Goal: Task Accomplishment & Management: Complete application form

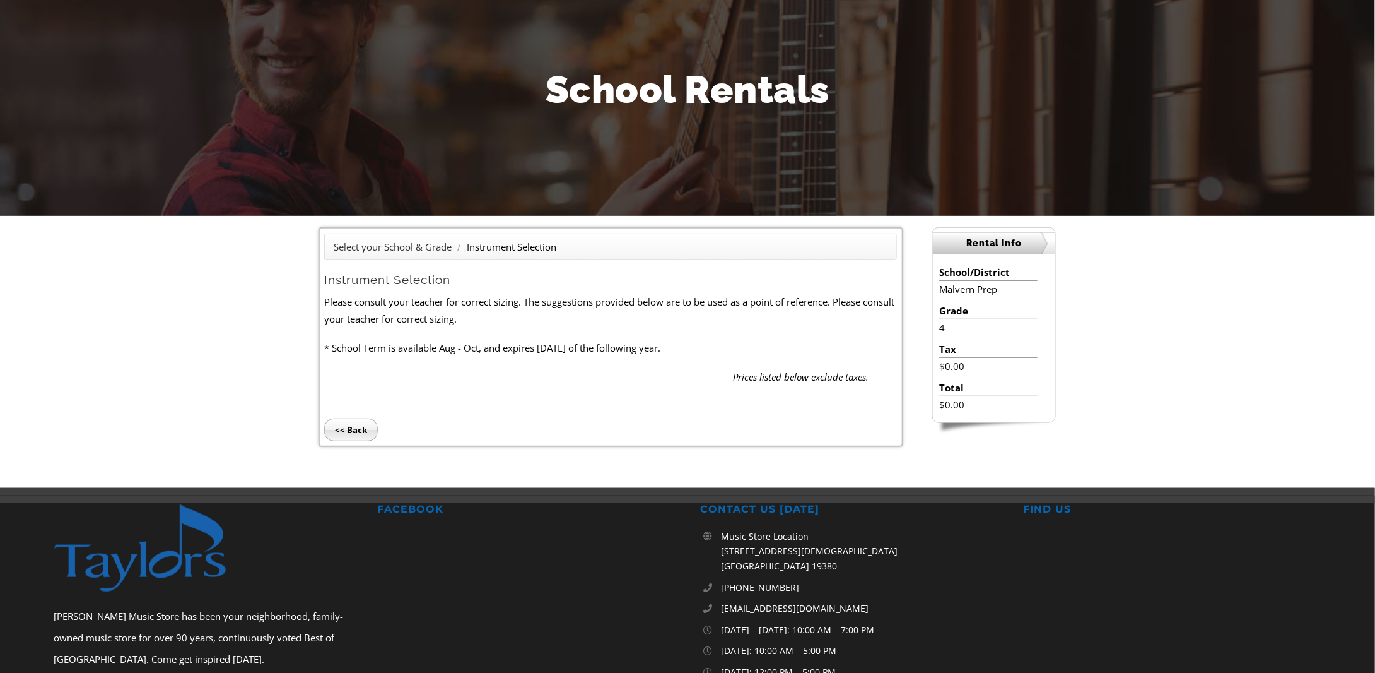
click at [348, 432] on input "<< Back" at bounding box center [351, 429] width 54 height 23
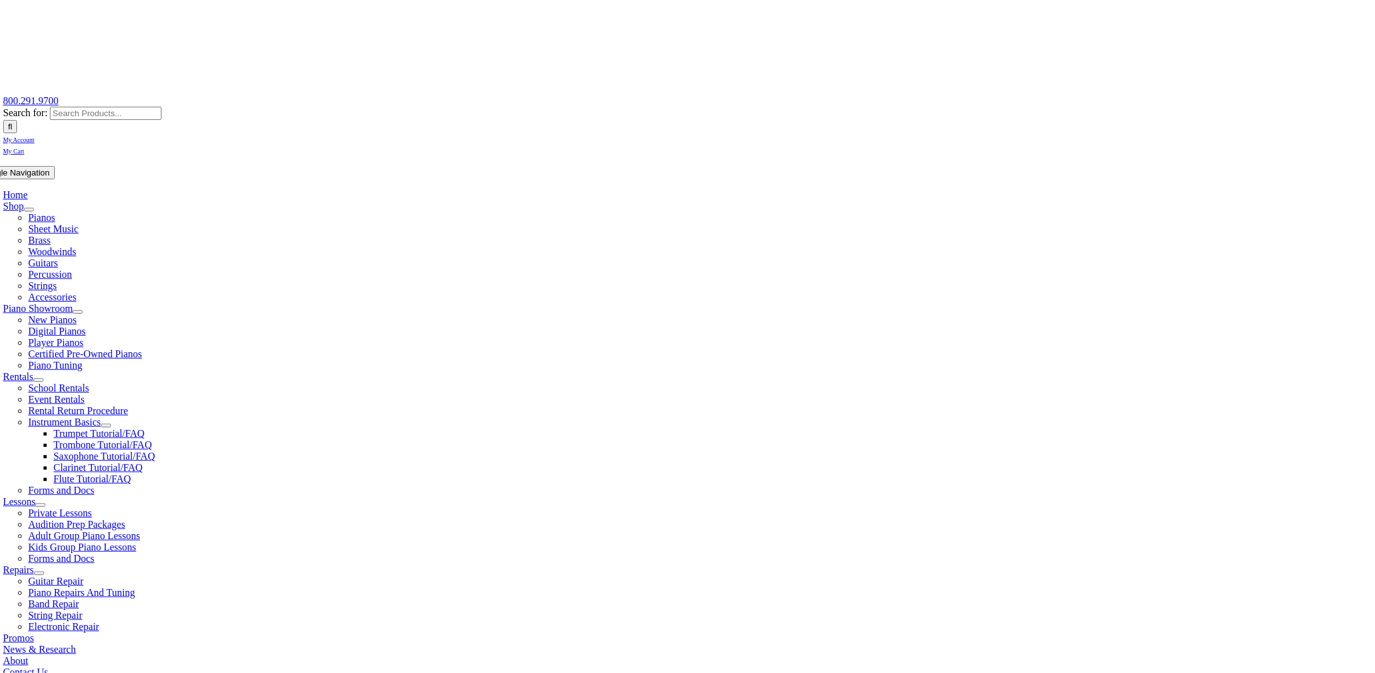
scroll to position [252, 0]
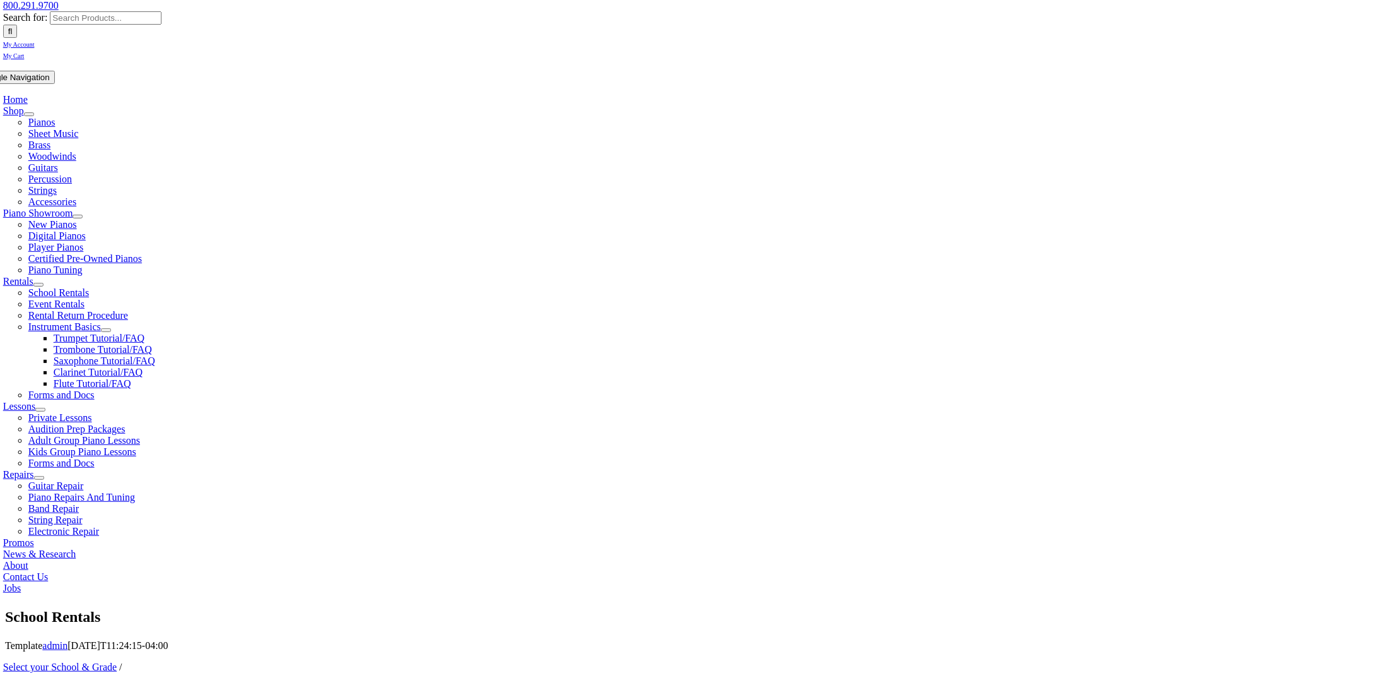
scroll to position [126, 0]
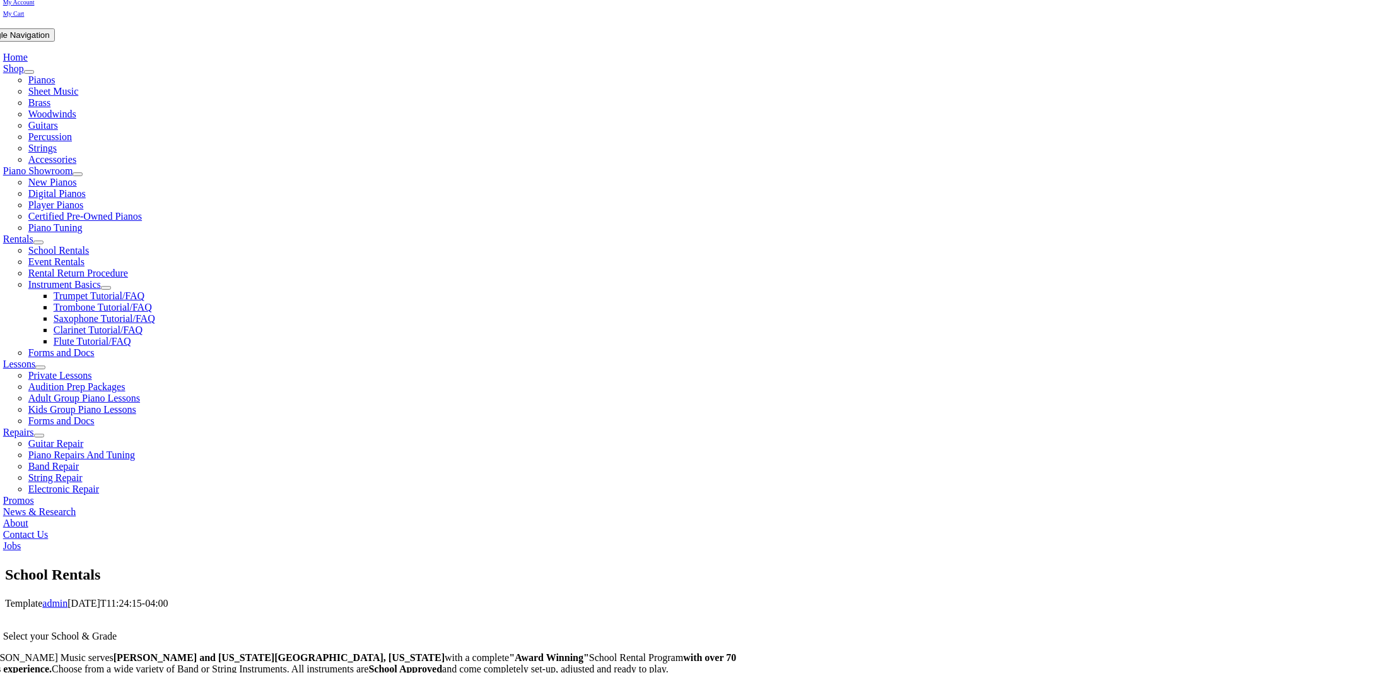
scroll to position [252, 0]
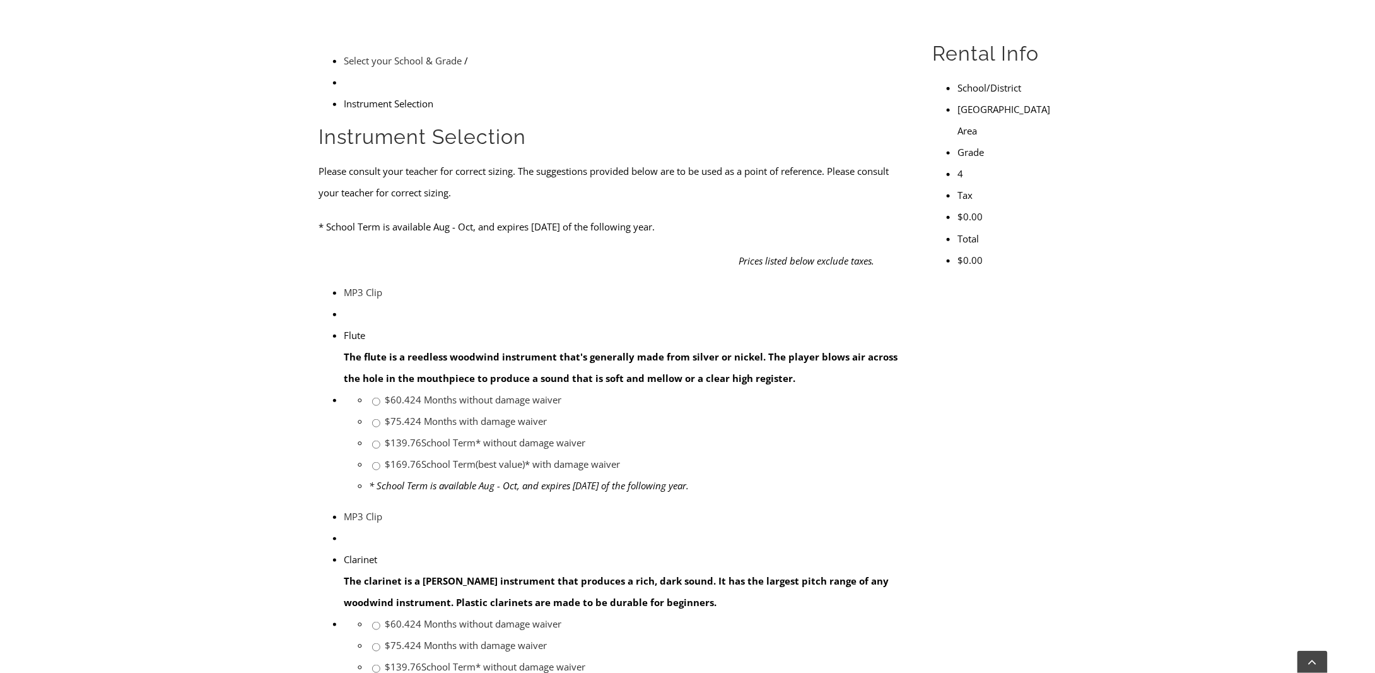
scroll to position [379, 0]
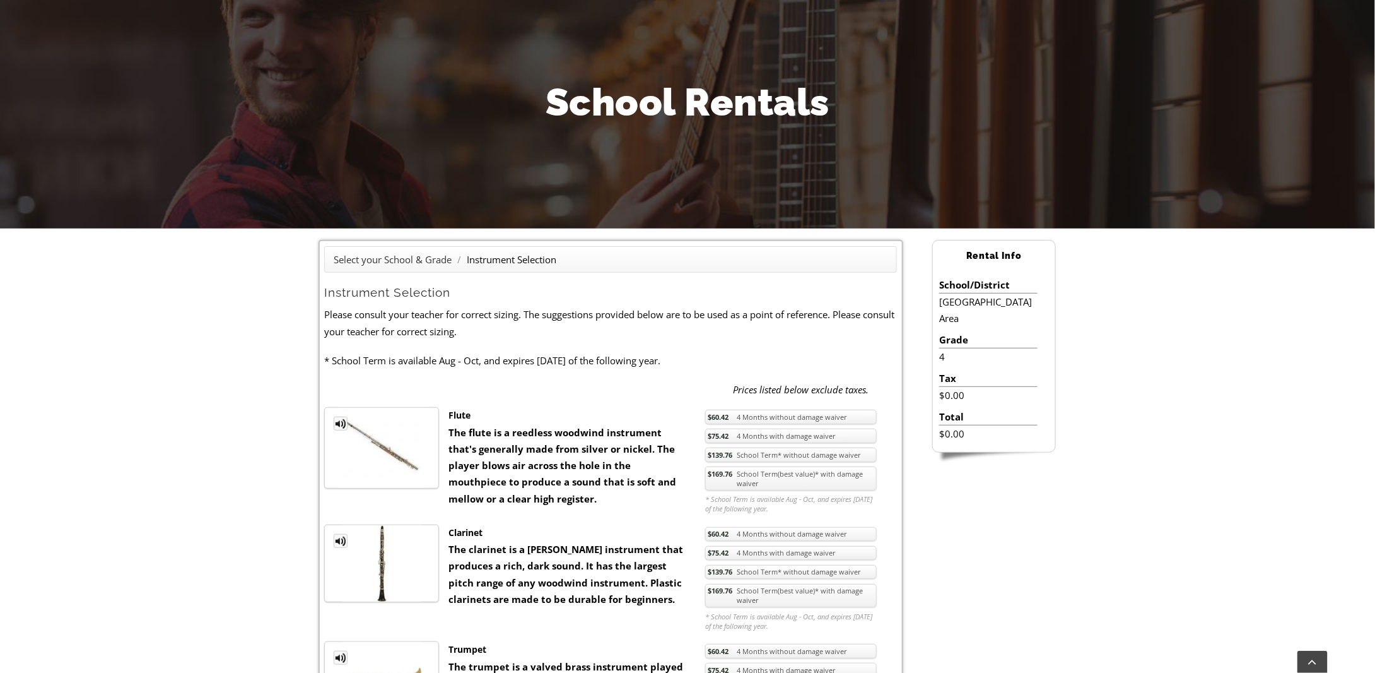
scroll to position [0, 0]
